Goal: Information Seeking & Learning: Learn about a topic

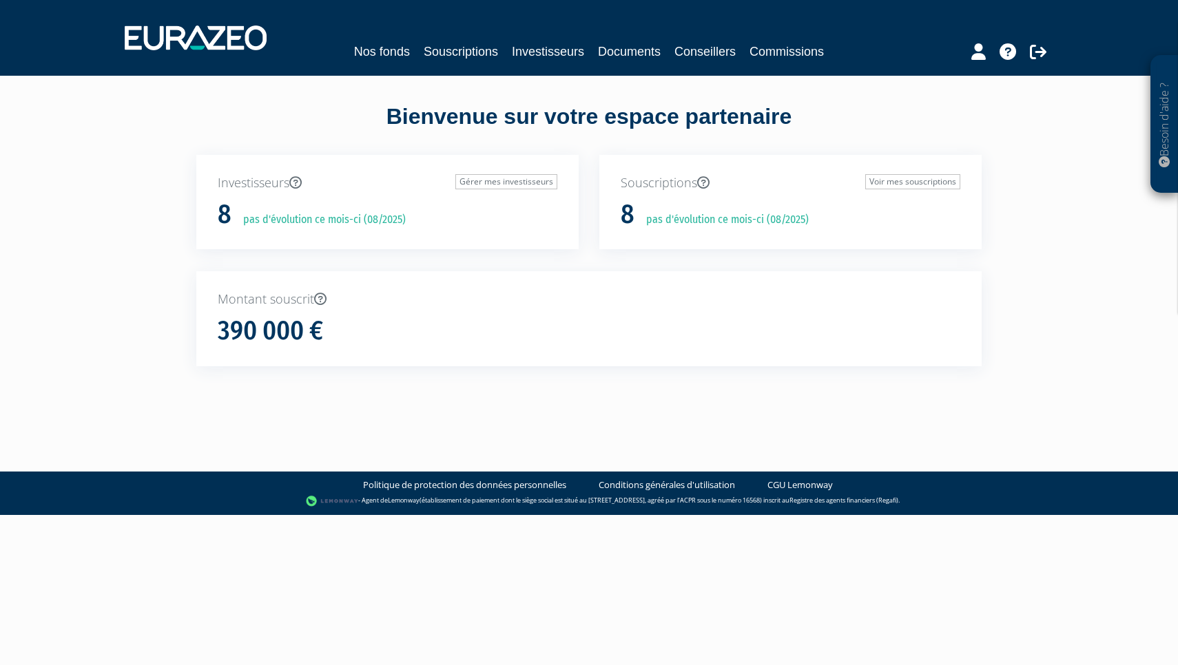
click at [396, 54] on link "Nos fonds" at bounding box center [382, 51] width 56 height 19
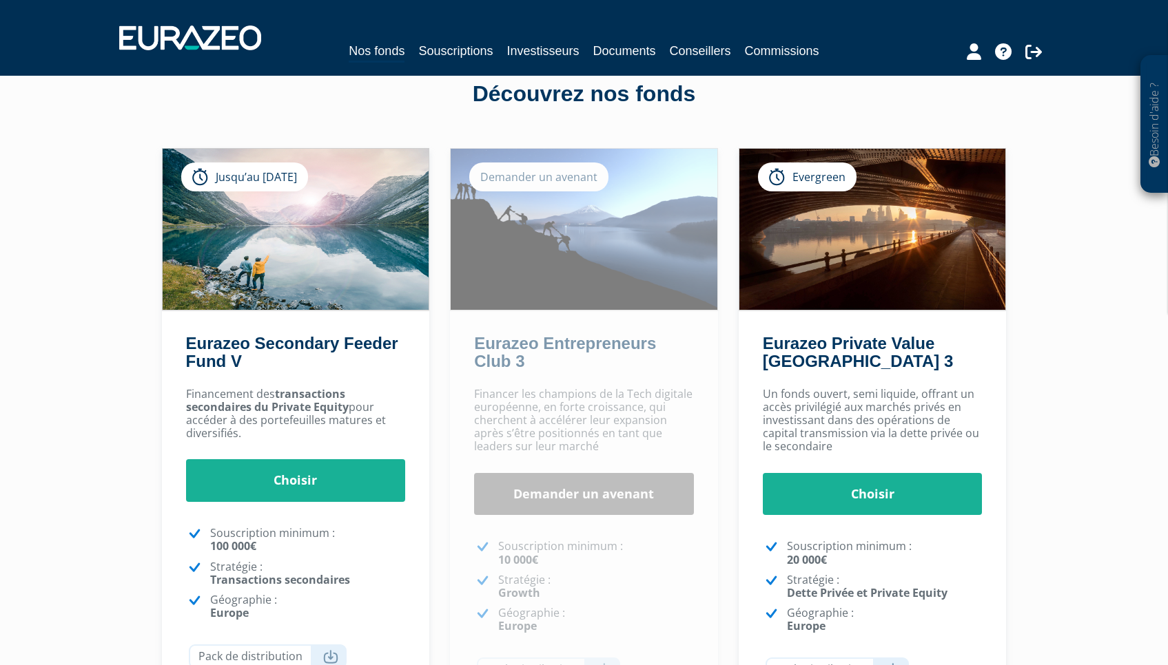
scroll to position [116, 0]
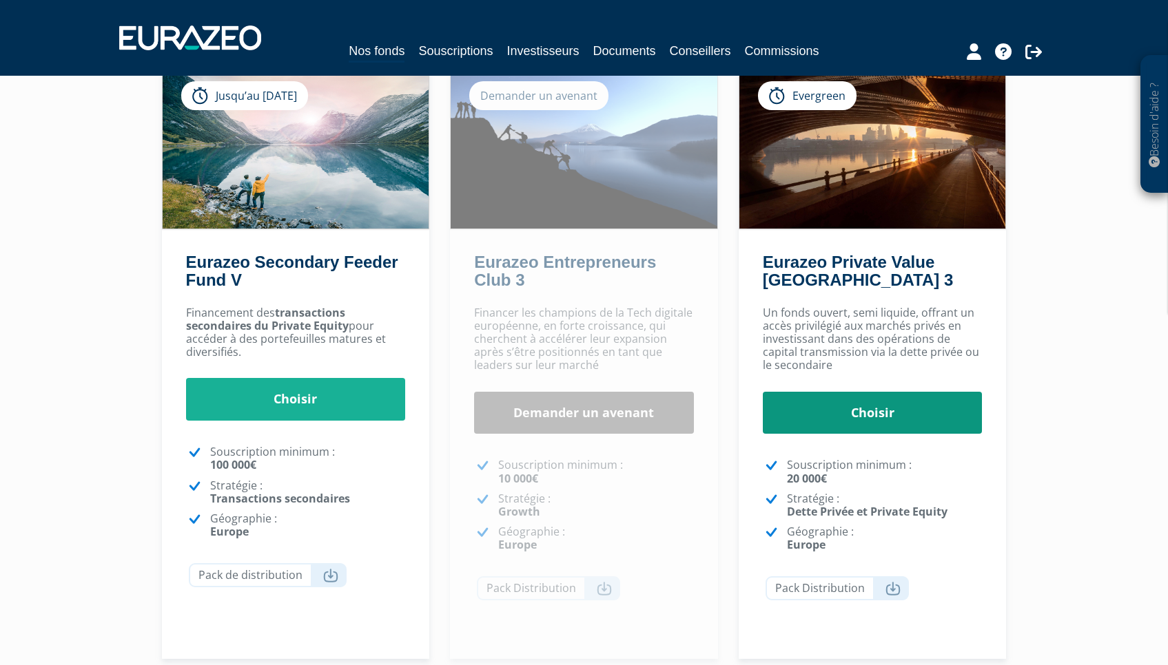
click at [851, 412] on link "Choisir" at bounding box center [873, 413] width 220 height 43
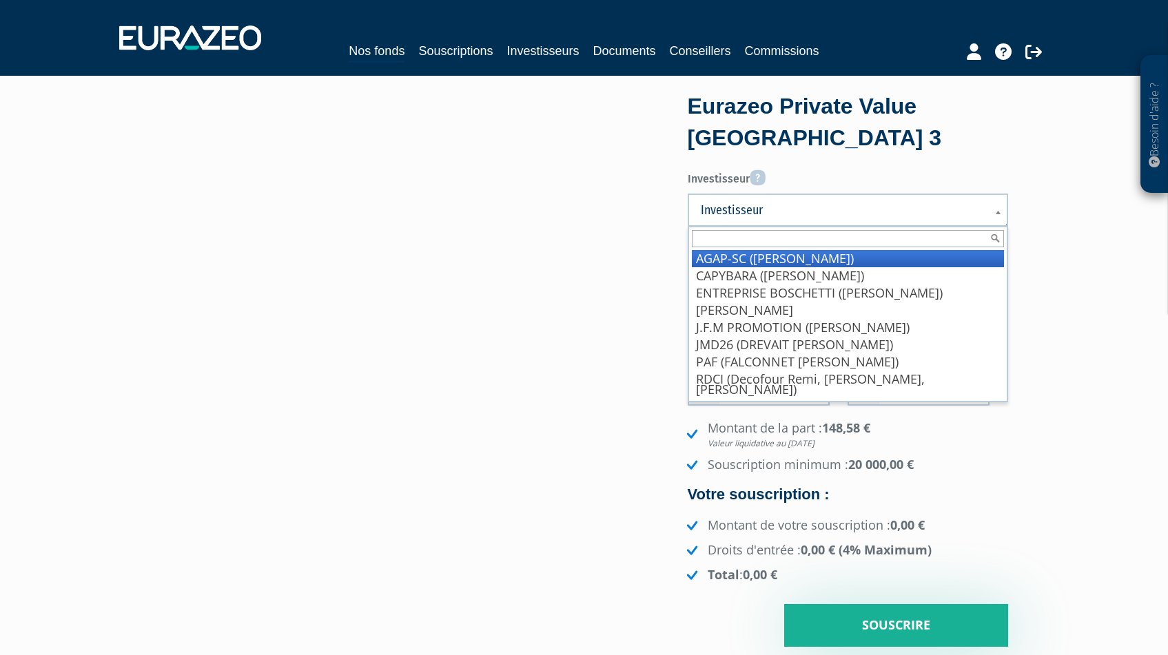
click at [991, 211] on link "Investisseur" at bounding box center [847, 210] width 320 height 33
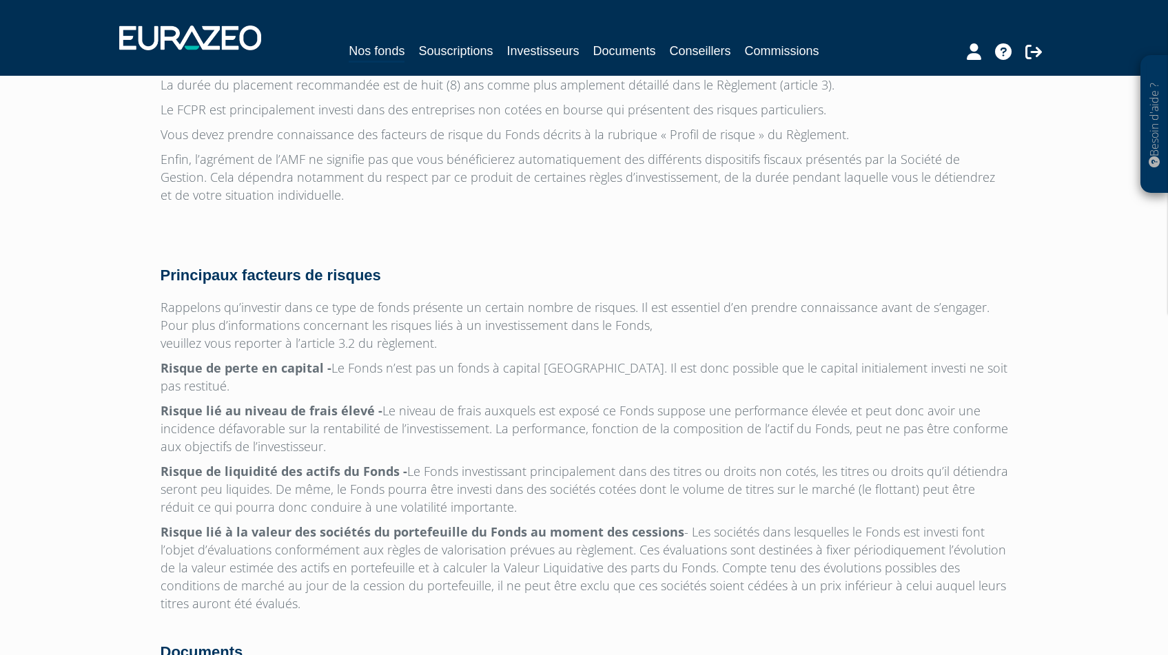
scroll to position [4302, 0]
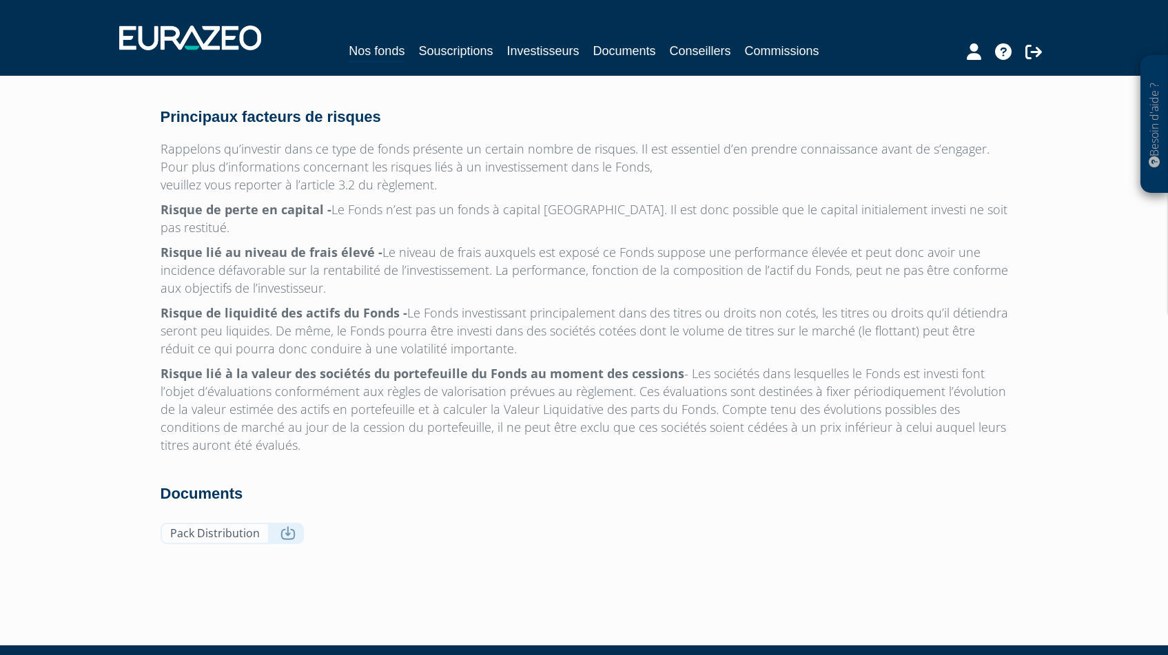
click at [280, 526] on icon at bounding box center [287, 533] width 15 height 14
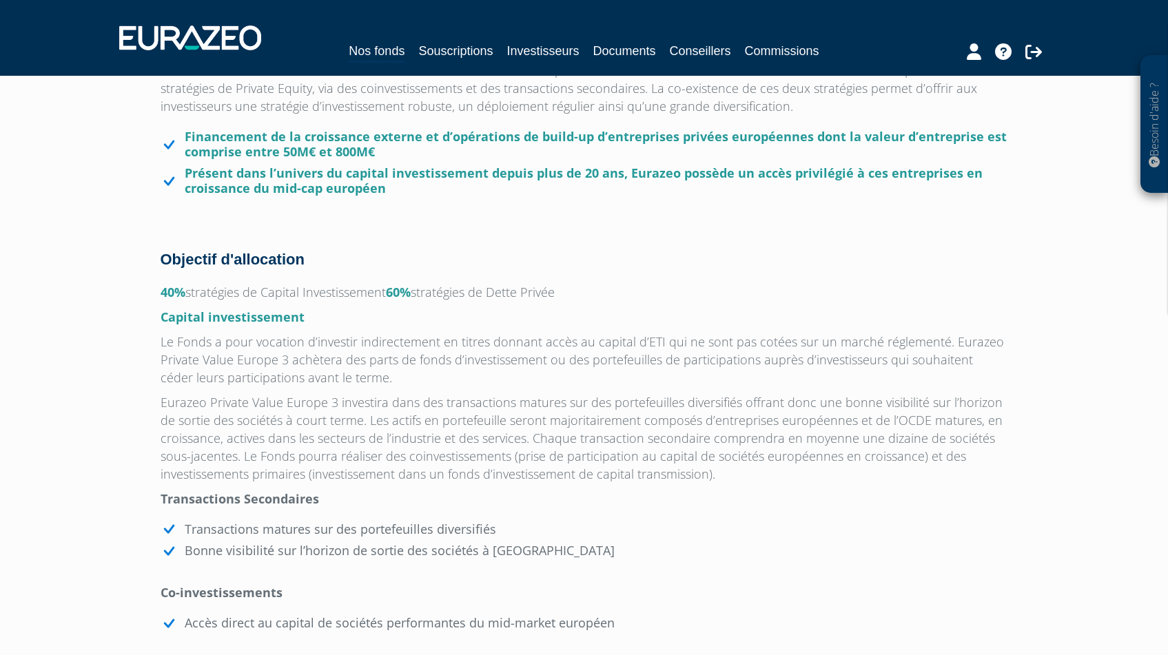
scroll to position [650, 0]
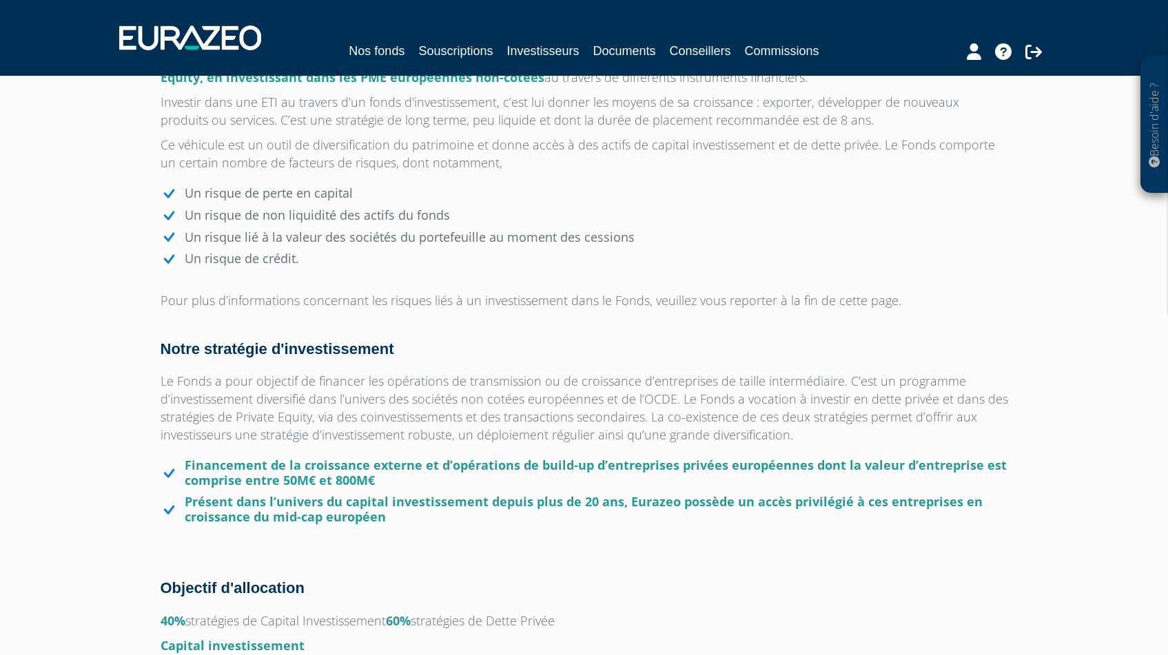
click at [623, 49] on link "Documents" at bounding box center [624, 50] width 63 height 19
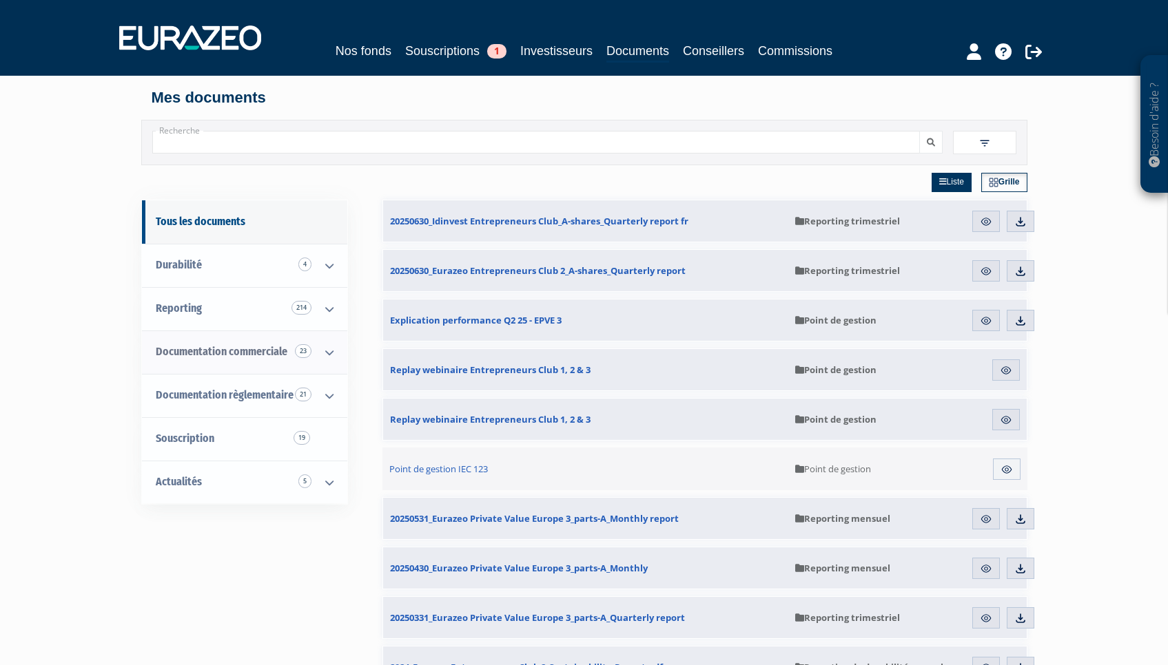
click at [331, 351] on icon at bounding box center [329, 352] width 36 height 43
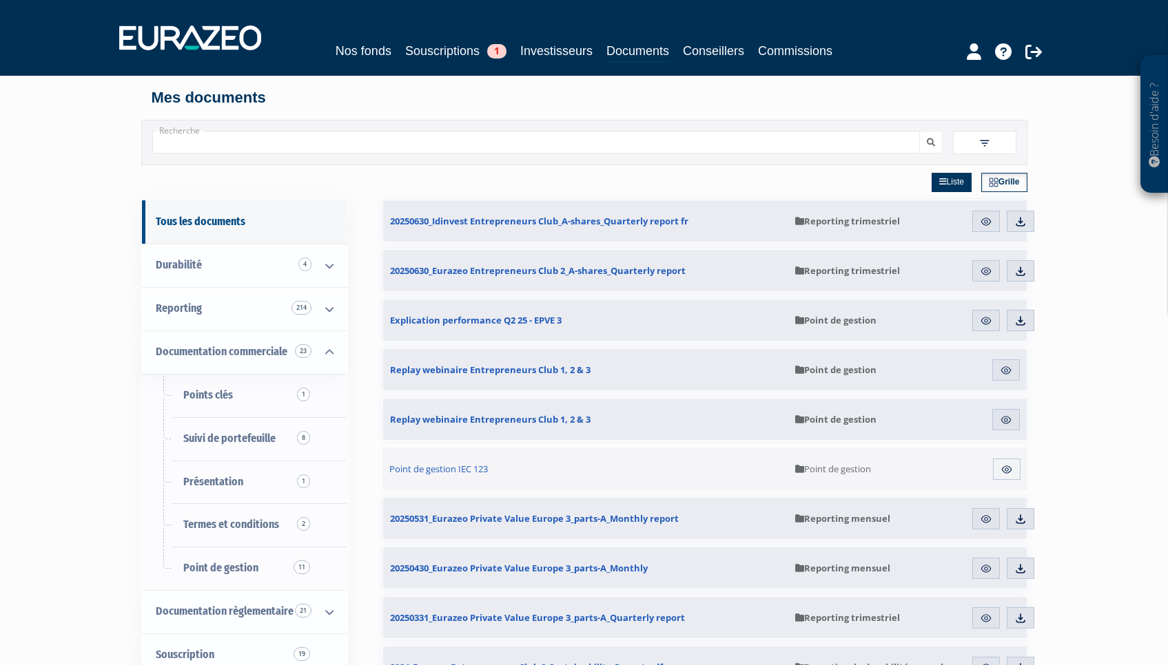
scroll to position [178, 0]
